Goal: Information Seeking & Learning: Learn about a topic

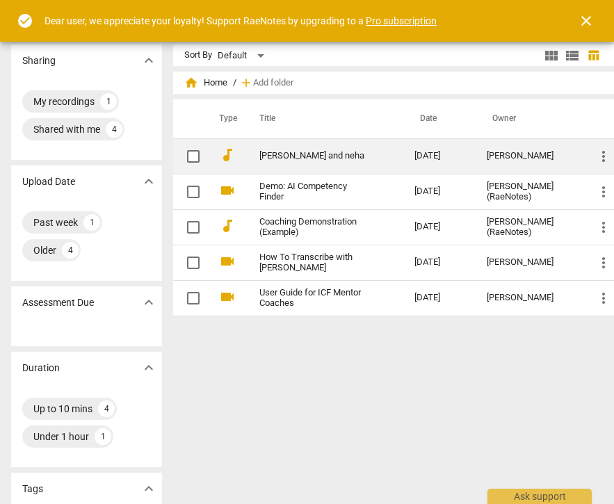
click at [341, 161] on link "[PERSON_NAME] and neha" at bounding box center [311, 156] width 105 height 10
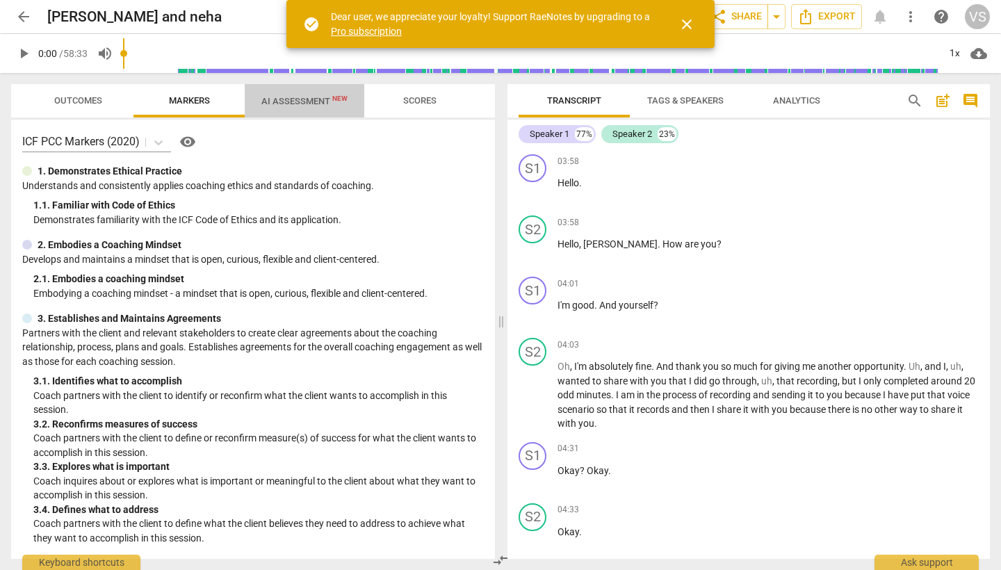
click at [318, 110] on span "AI Assessment New" at bounding box center [305, 100] width 120 height 21
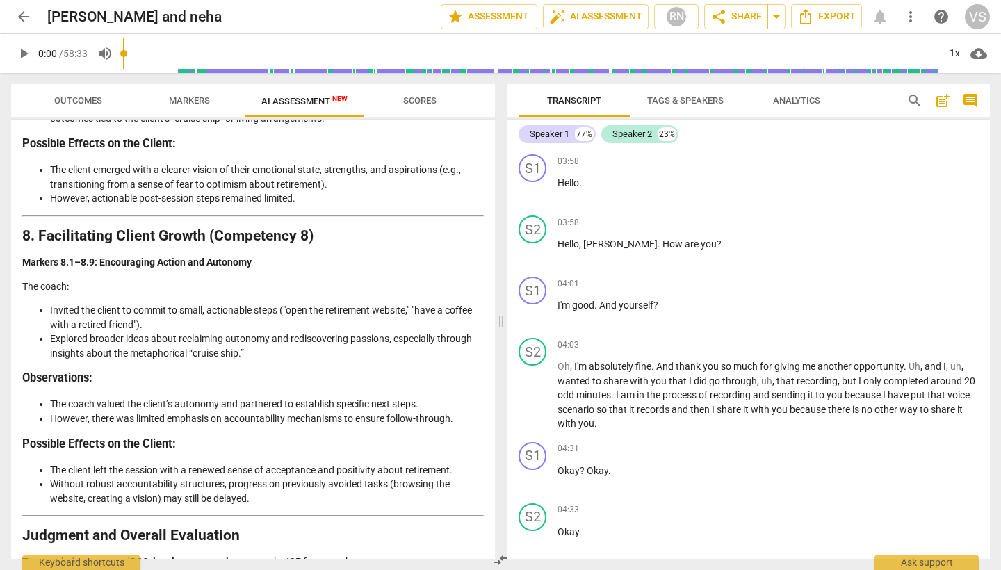
scroll to position [2387, 0]
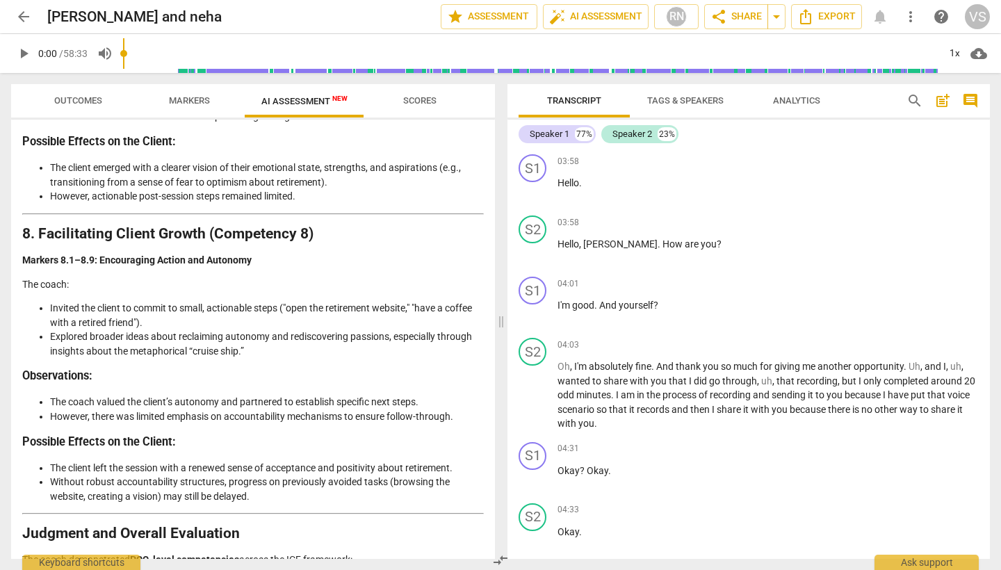
click at [427, 106] on span "Scores" at bounding box center [420, 101] width 67 height 19
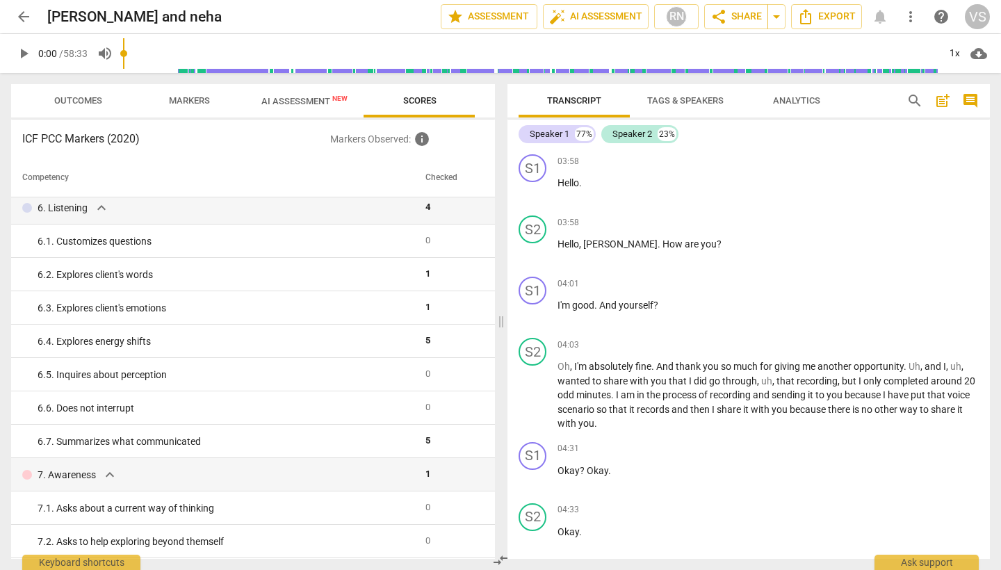
scroll to position [592, 0]
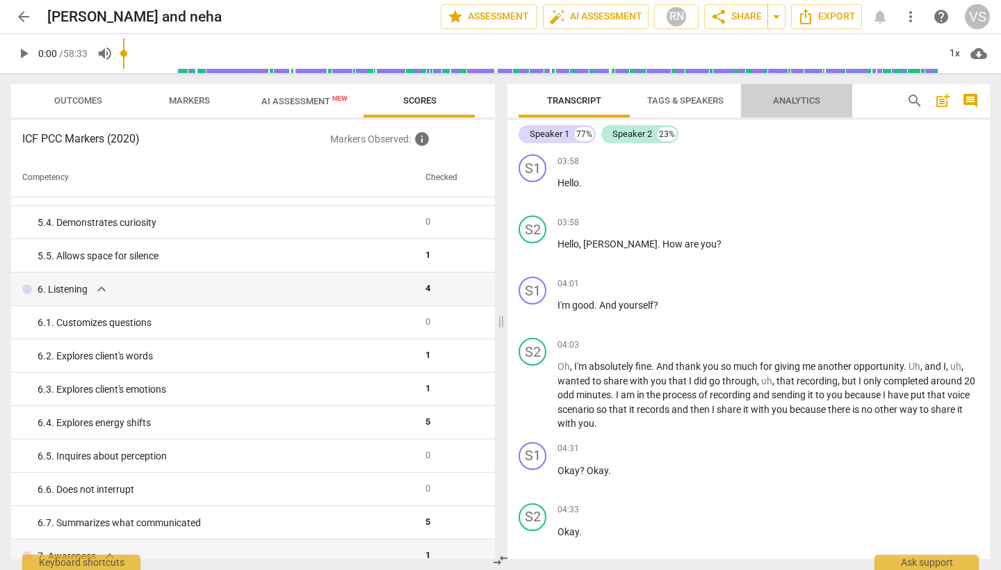
click at [613, 99] on span "Analytics" at bounding box center [796, 100] width 47 height 10
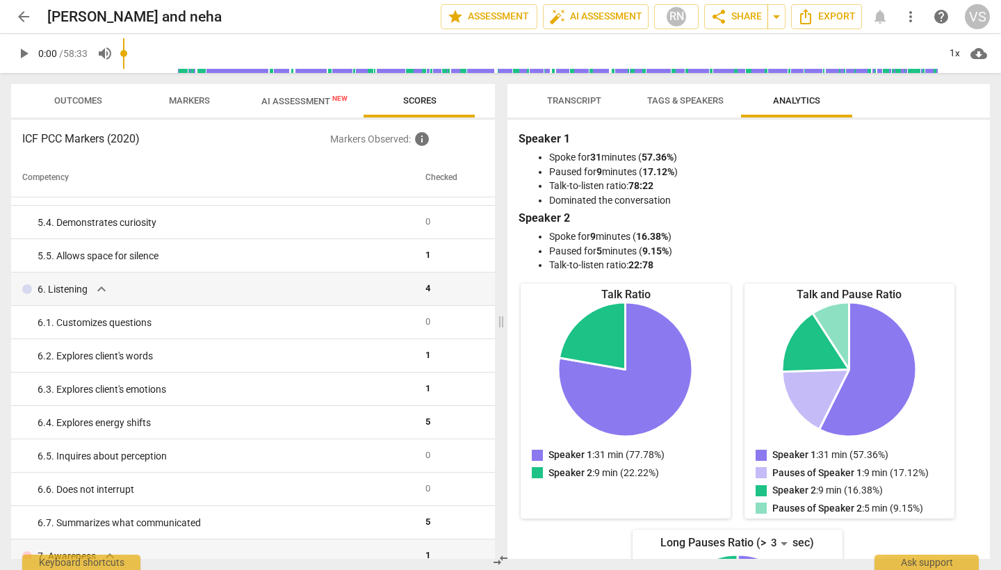
scroll to position [0, 0]
click at [211, 104] on span "Markers" at bounding box center [189, 101] width 74 height 19
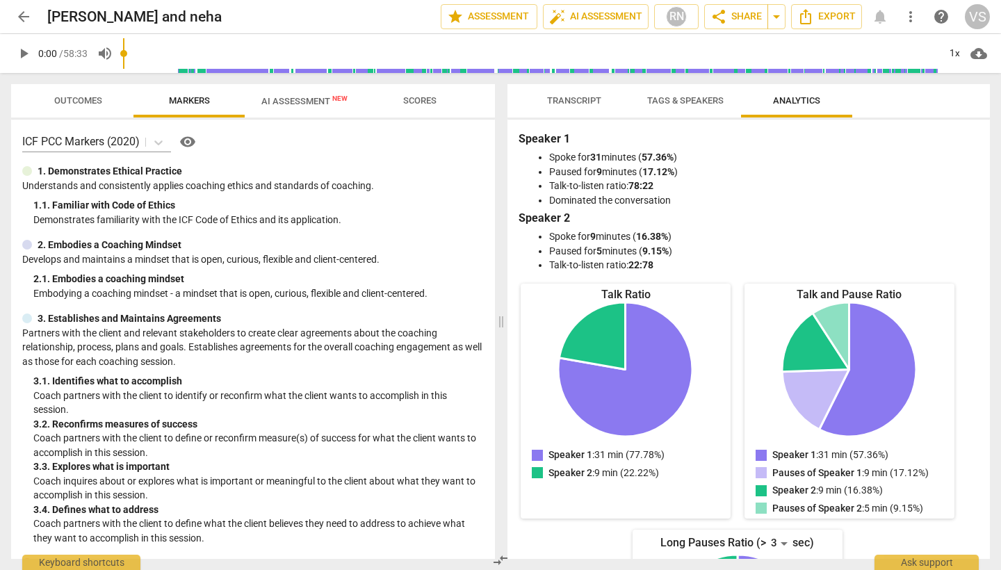
click at [286, 100] on span "AI Assessment New" at bounding box center [304, 101] width 86 height 10
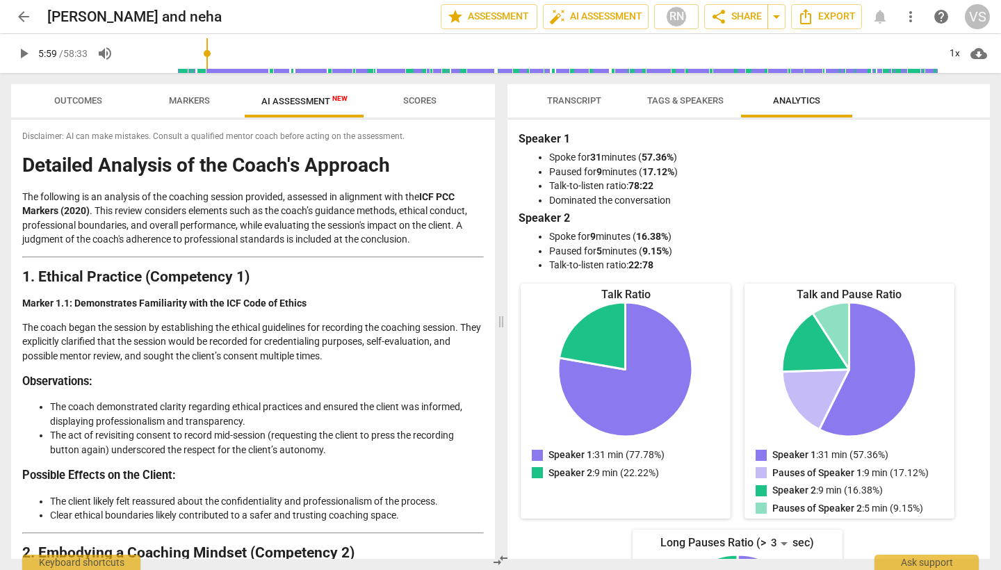
click at [209, 70] on input "range" at bounding box center [531, 53] width 816 height 44
click at [27, 54] on span "play_arrow" at bounding box center [23, 53] width 17 height 17
click at [203, 70] on input "range" at bounding box center [531, 53] width 816 height 44
click at [201, 70] on input "range" at bounding box center [531, 53] width 816 height 44
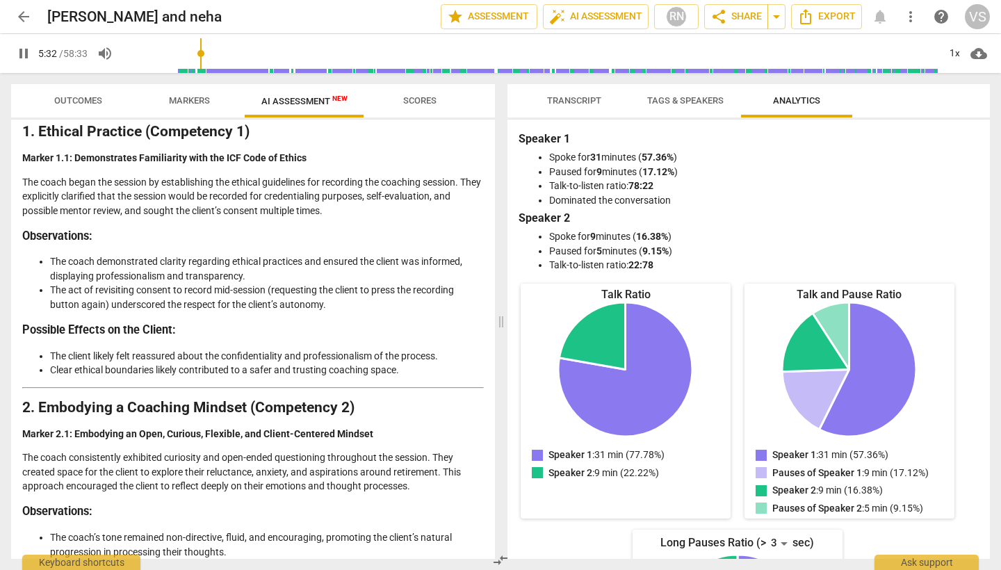
scroll to position [147, 0]
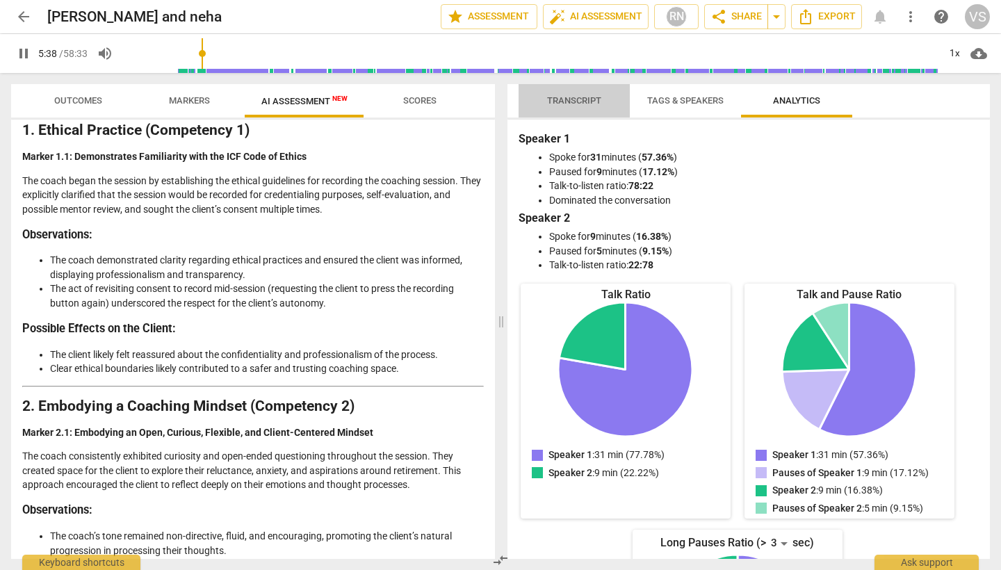
click at [581, 108] on span "Transcript" at bounding box center [575, 101] width 88 height 19
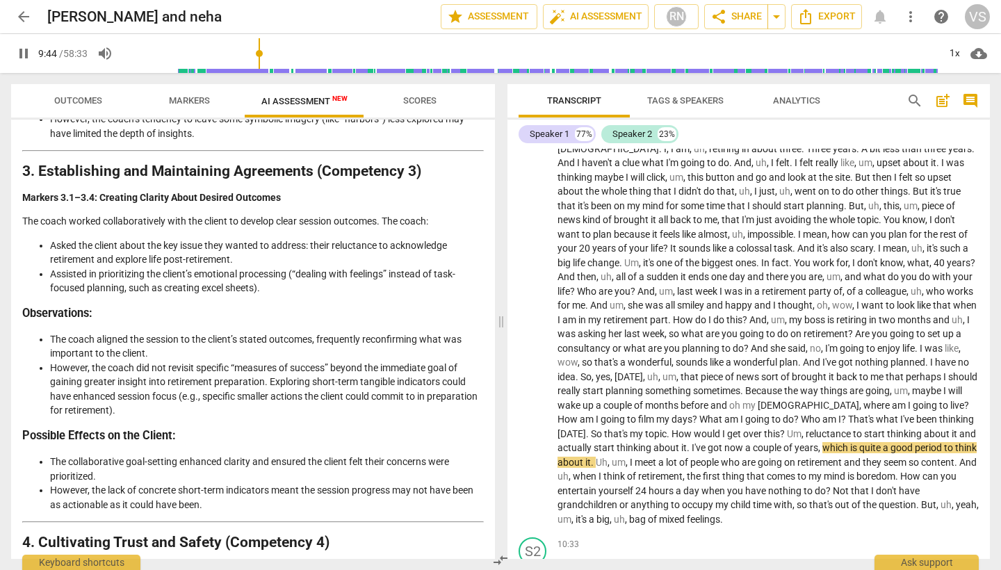
scroll to position [1044, 0]
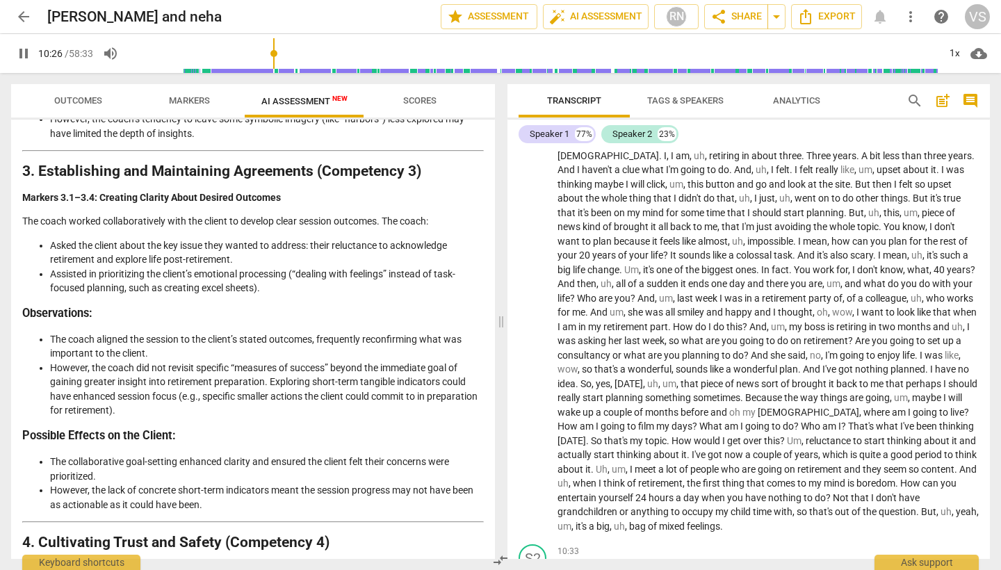
click at [22, 56] on span "pause" at bounding box center [23, 53] width 17 height 17
click at [27, 53] on span "play_arrow" at bounding box center [23, 53] width 17 height 17
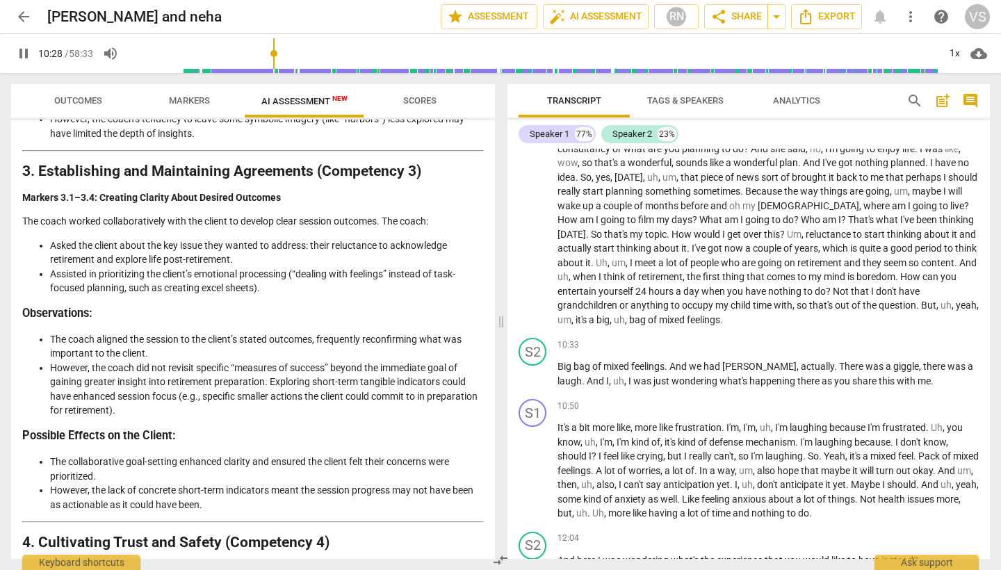
scroll to position [1249, 0]
click at [29, 58] on span "pause" at bounding box center [23, 53] width 17 height 17
click at [23, 56] on span "play_arrow" at bounding box center [23, 53] width 17 height 17
click at [22, 54] on span "pause" at bounding box center [23, 53] width 17 height 17
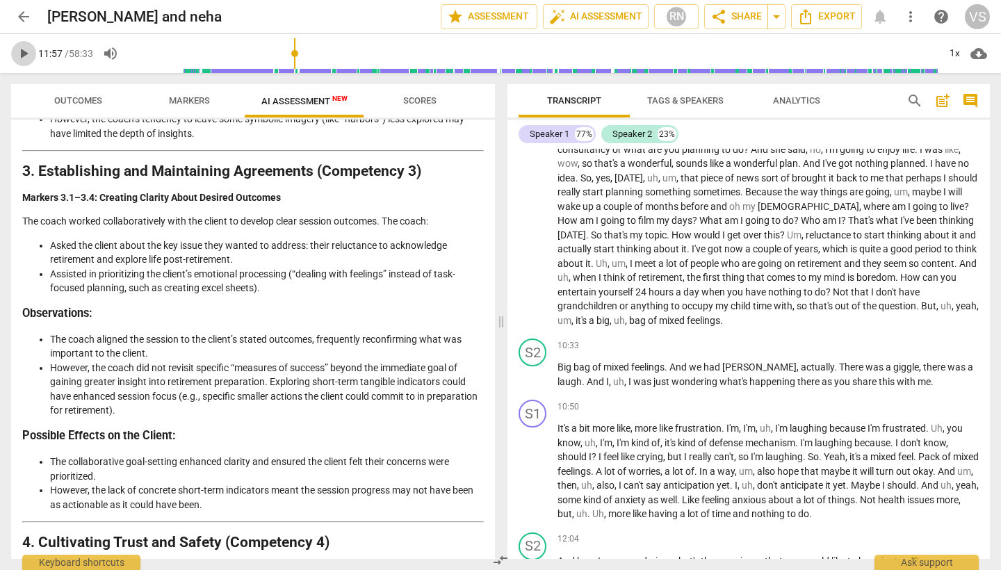
click at [29, 51] on span "play_arrow" at bounding box center [23, 53] width 17 height 17
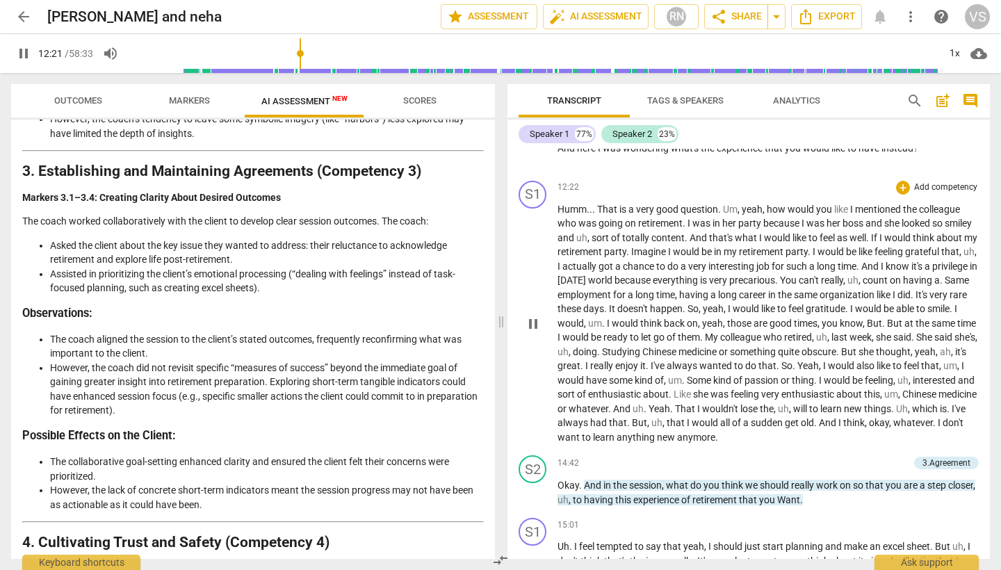
scroll to position [1668, 0]
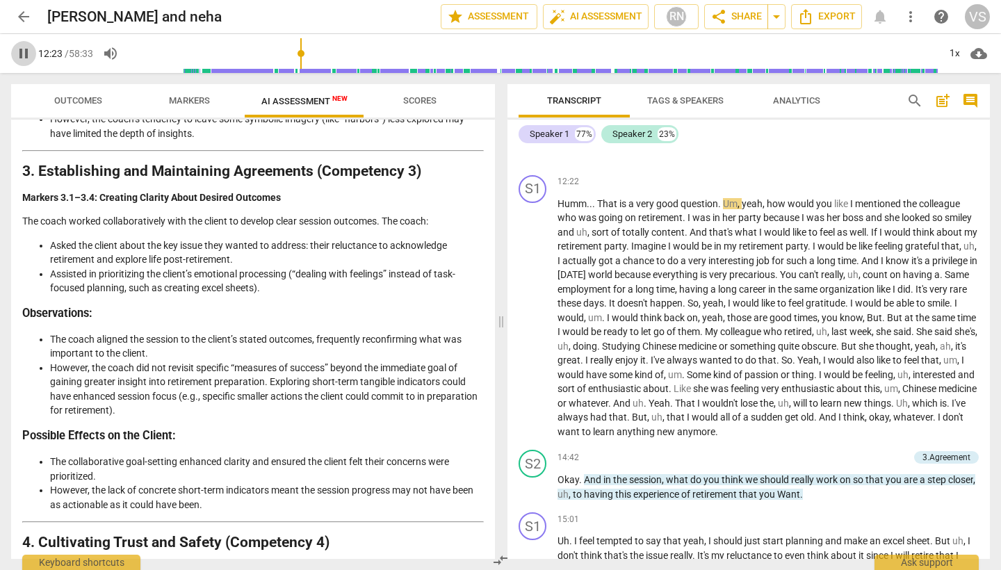
click at [19, 52] on span "pause" at bounding box center [23, 53] width 17 height 17
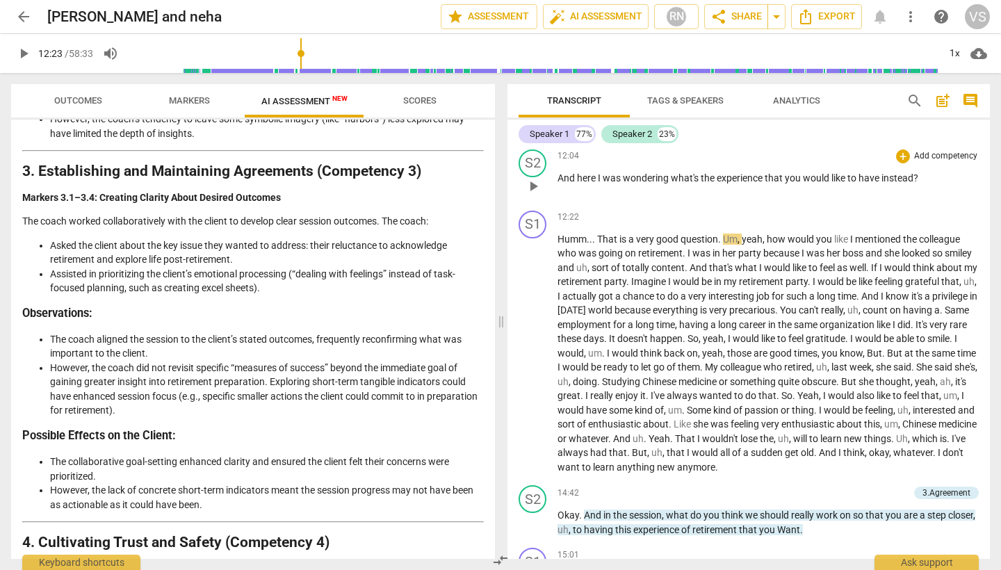
scroll to position [1642, 0]
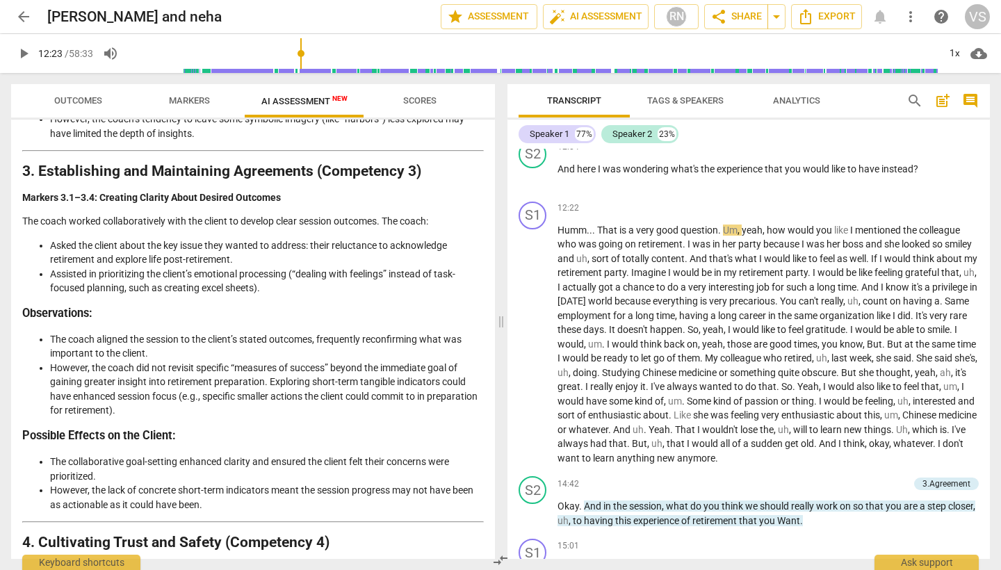
click at [24, 57] on span "play_arrow" at bounding box center [23, 53] width 17 height 17
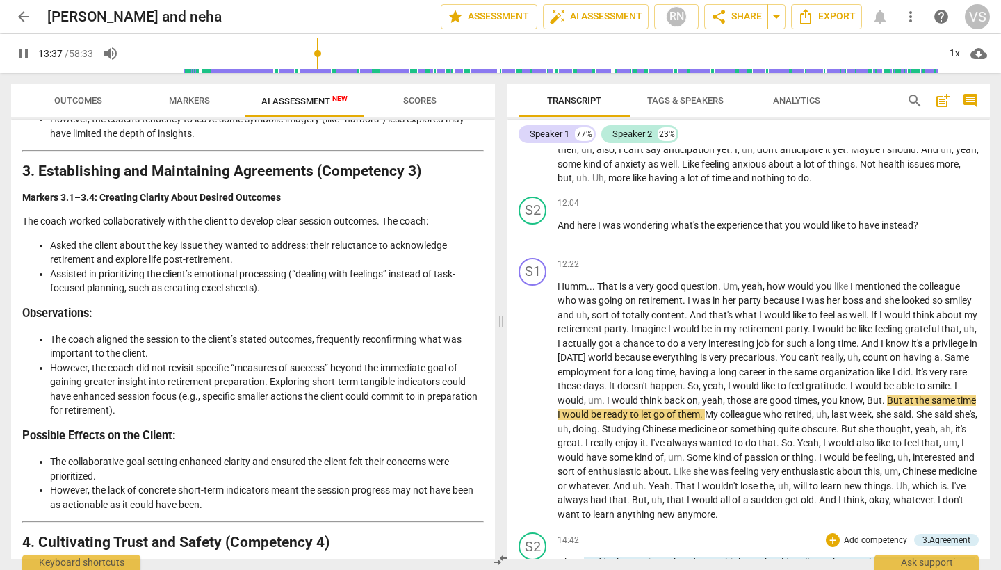
scroll to position [1571, 0]
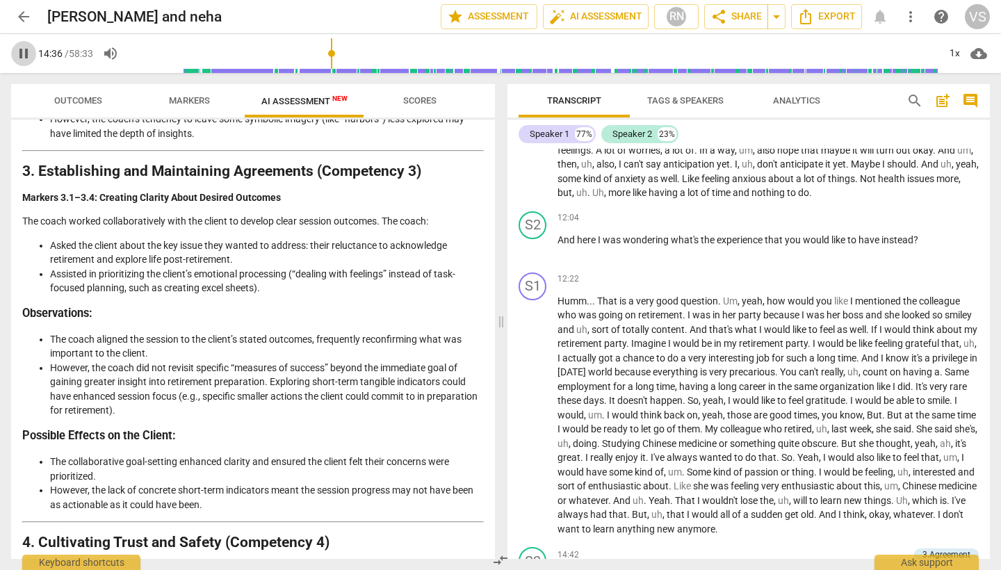
click at [24, 56] on span "pause" at bounding box center [23, 53] width 17 height 17
click at [24, 56] on span "play_arrow" at bounding box center [23, 53] width 17 height 17
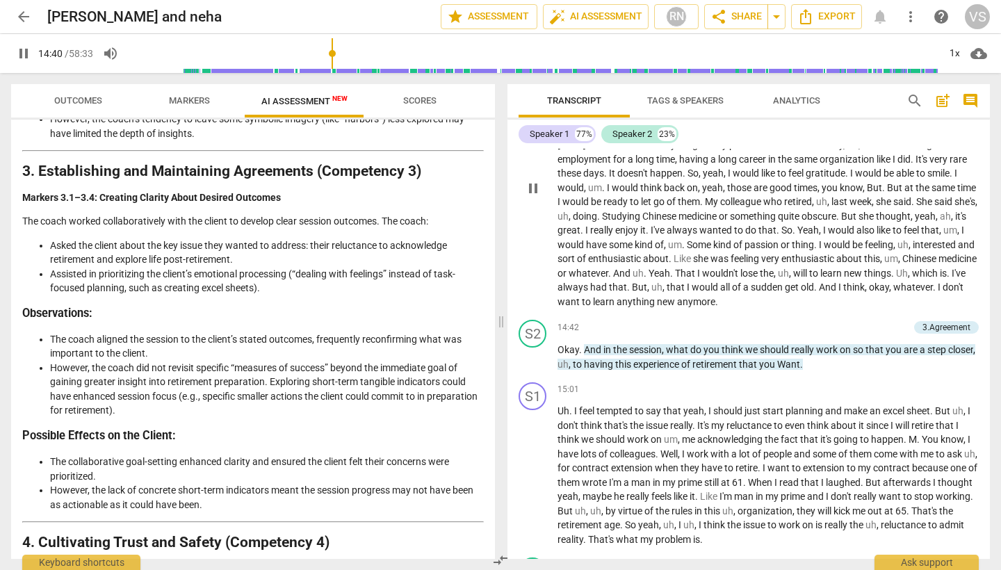
scroll to position [1799, 0]
click at [533, 360] on span "pause" at bounding box center [533, 356] width 17 height 17
click at [533, 361] on span "play_arrow" at bounding box center [533, 356] width 17 height 17
click at [537, 468] on button "pause" at bounding box center [533, 475] width 22 height 22
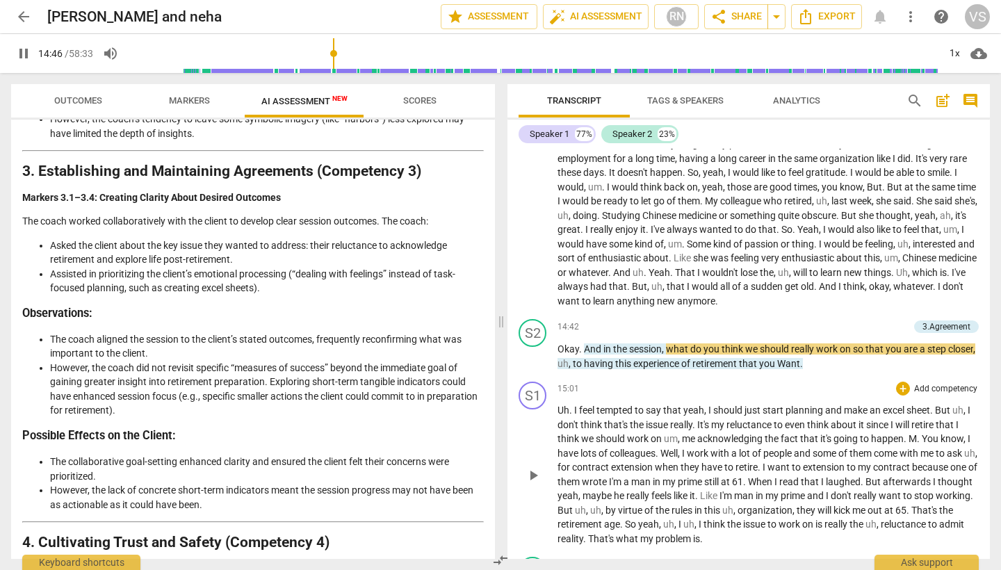
click at [534, 480] on span "play_arrow" at bounding box center [533, 475] width 17 height 17
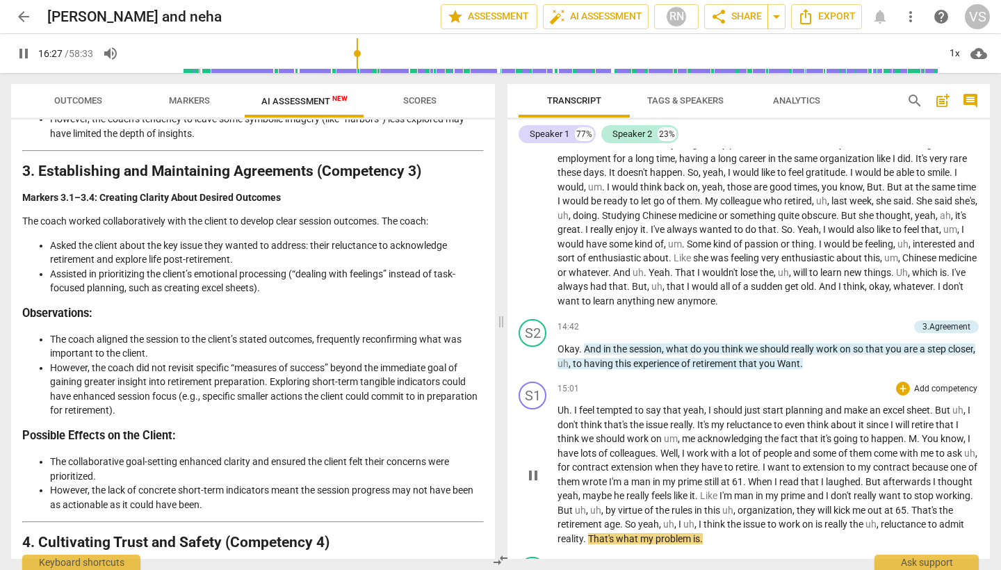
click at [534, 480] on span "pause" at bounding box center [533, 475] width 17 height 17
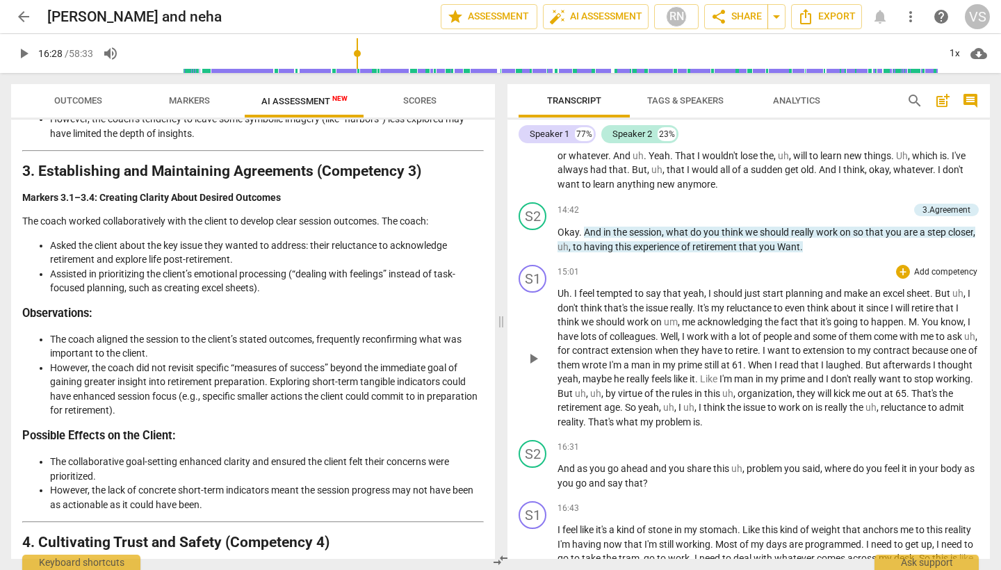
scroll to position [1918, 0]
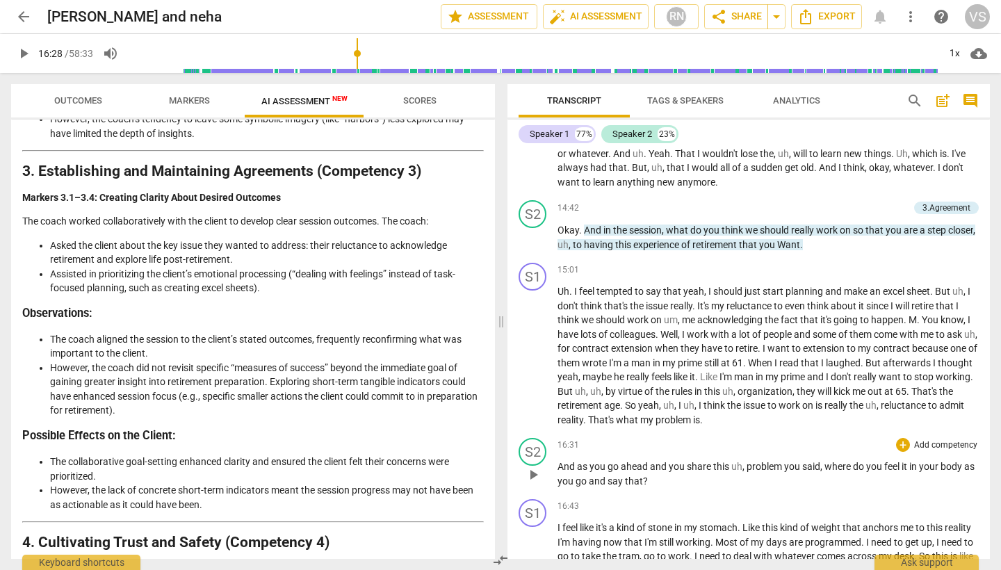
click at [533, 476] on span "play_arrow" at bounding box center [533, 475] width 17 height 17
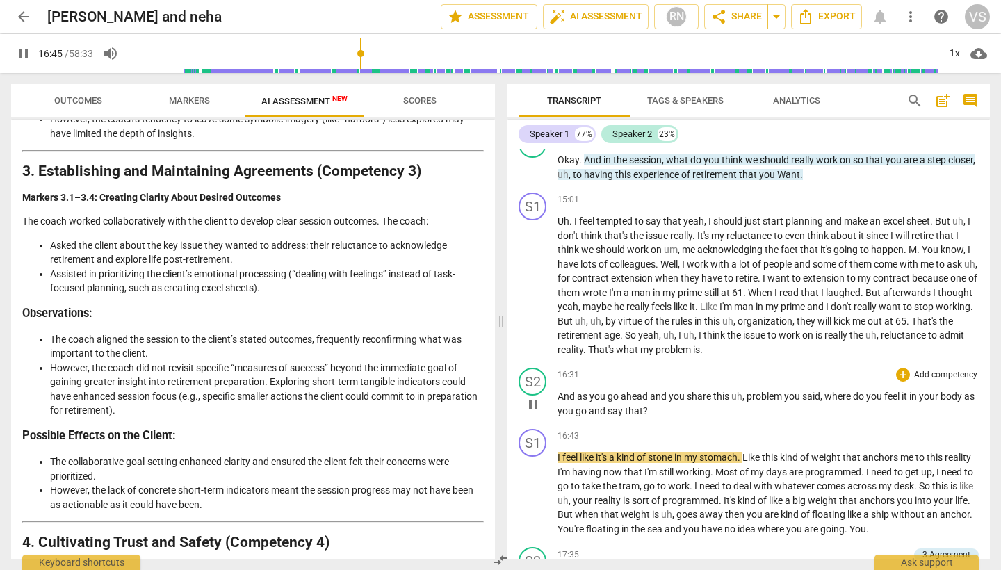
scroll to position [1976, 0]
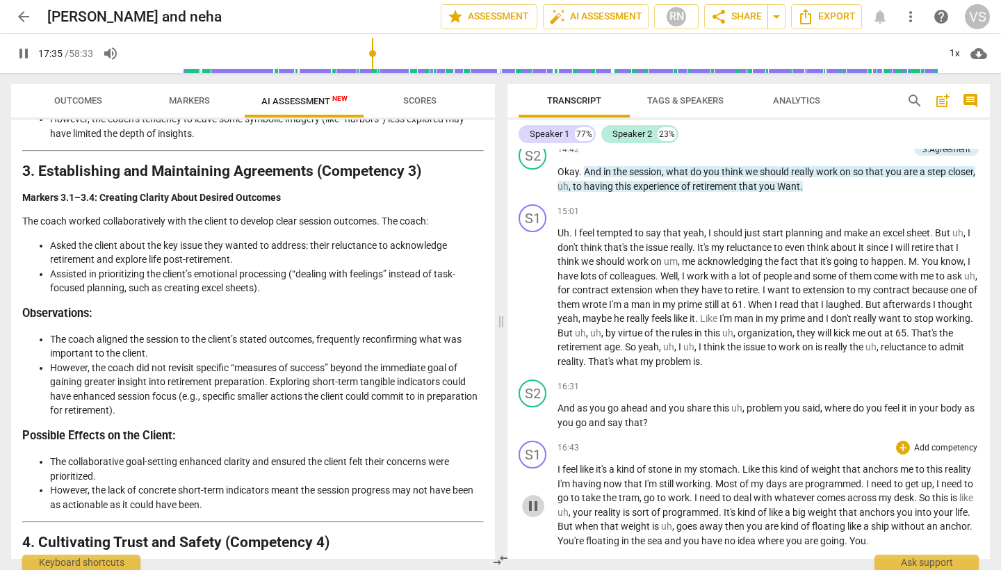
click at [535, 503] on div "S1 play_arrow pause 03:58 + Add competency keyboard_arrow_right Hello . S2 play…" at bounding box center [749, 354] width 483 height 410
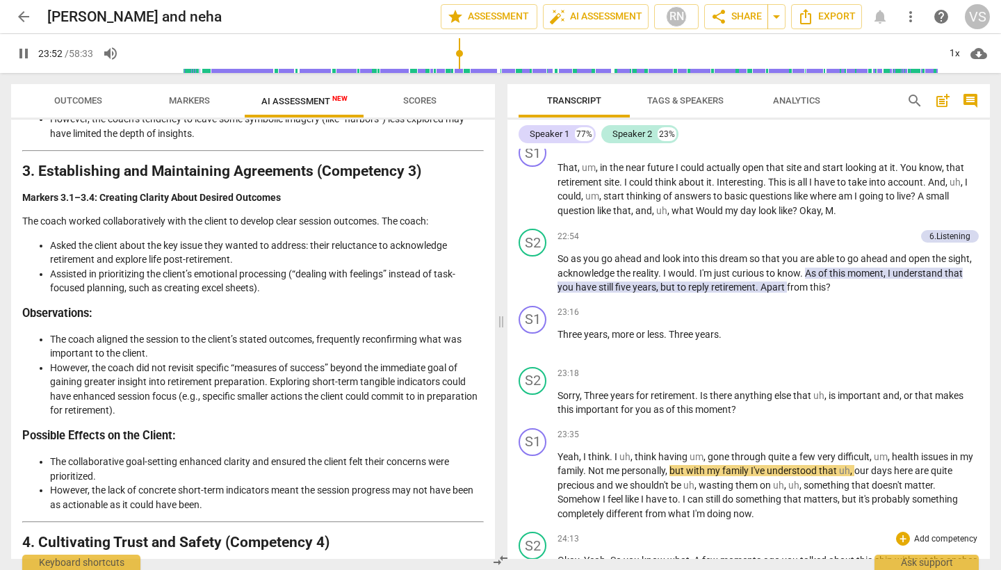
scroll to position [3180, 0]
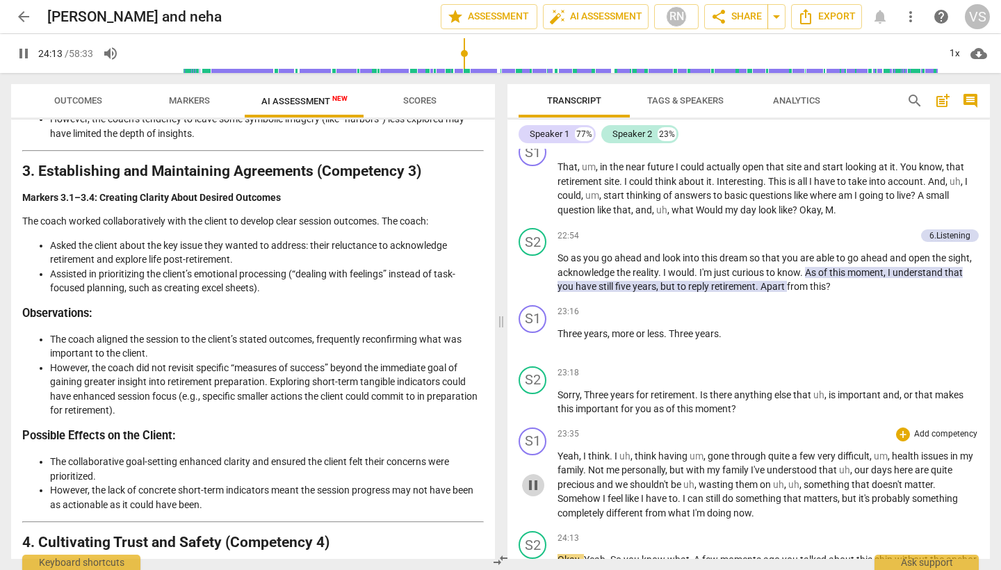
click at [535, 477] on span "pause" at bounding box center [533, 485] width 17 height 17
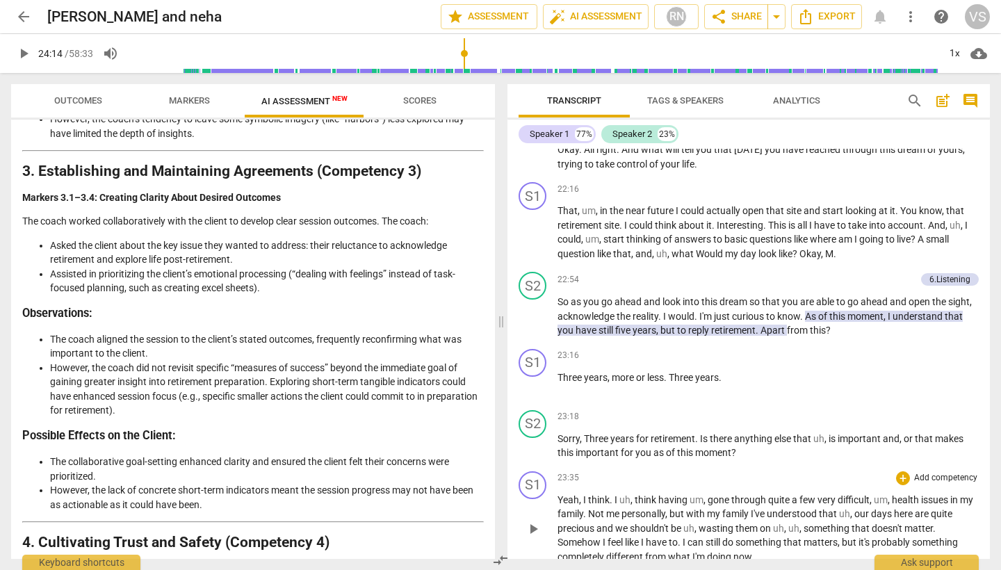
scroll to position [3127, 0]
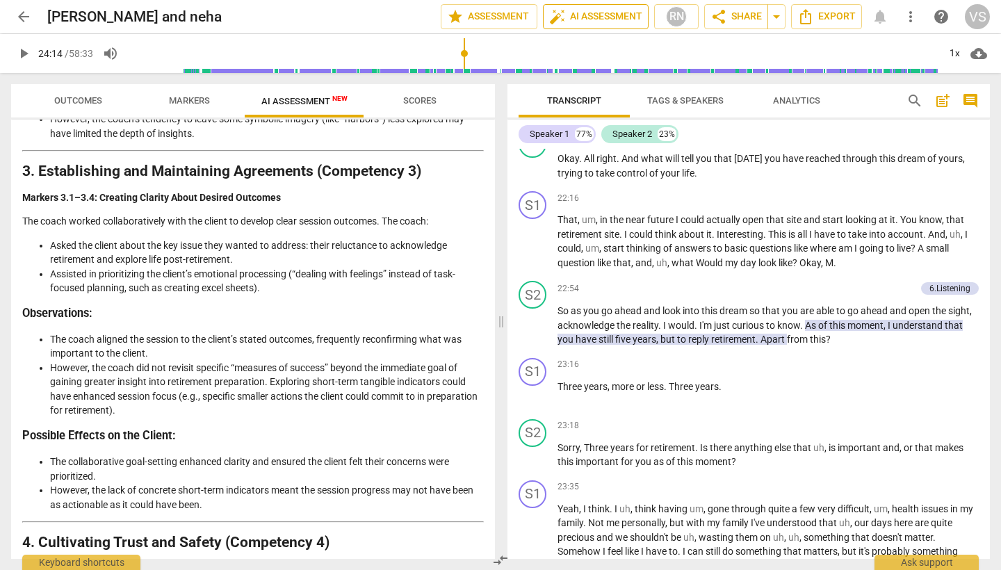
type input "1454"
